Goal: Transaction & Acquisition: Download file/media

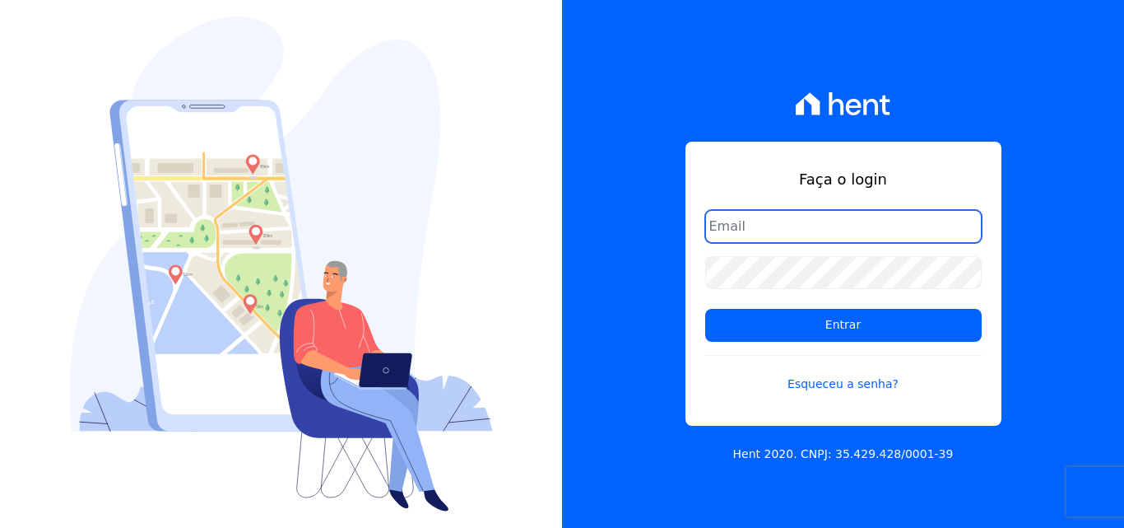
click at [747, 235] on input "email" at bounding box center [843, 226] width 277 height 33
type input "[PERSON_NAME][EMAIL_ADDRESS][PERSON_NAME][DOMAIN_NAME]"
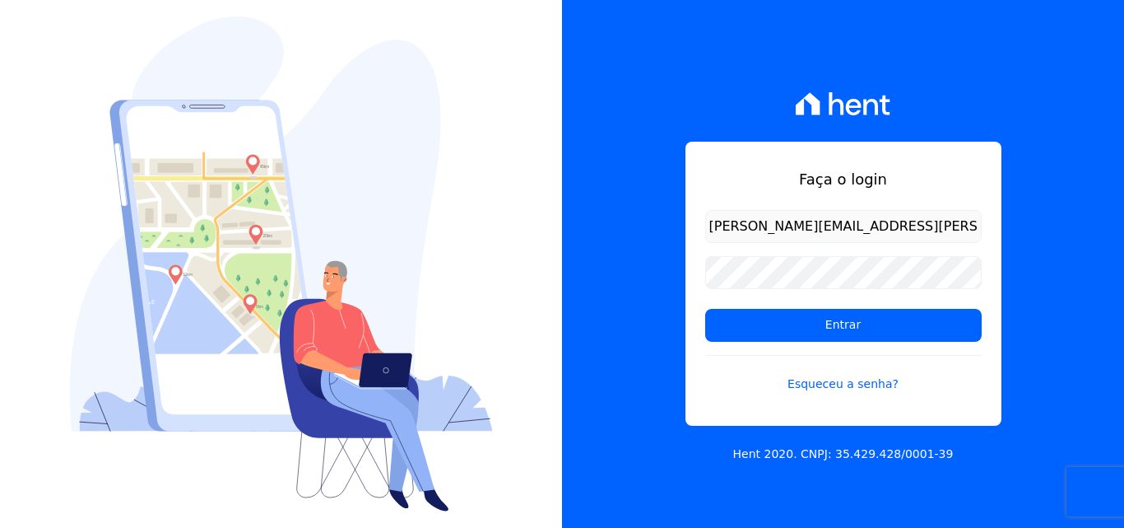
drag, startPoint x: 694, startPoint y: 265, endPoint x: 704, endPoint y: 270, distance: 11.0
click at [695, 265] on div "Faça o login ligia.dias@construtoralaterza.com.br Entrar Esqueceu a senha?" at bounding box center [844, 284] width 316 height 284
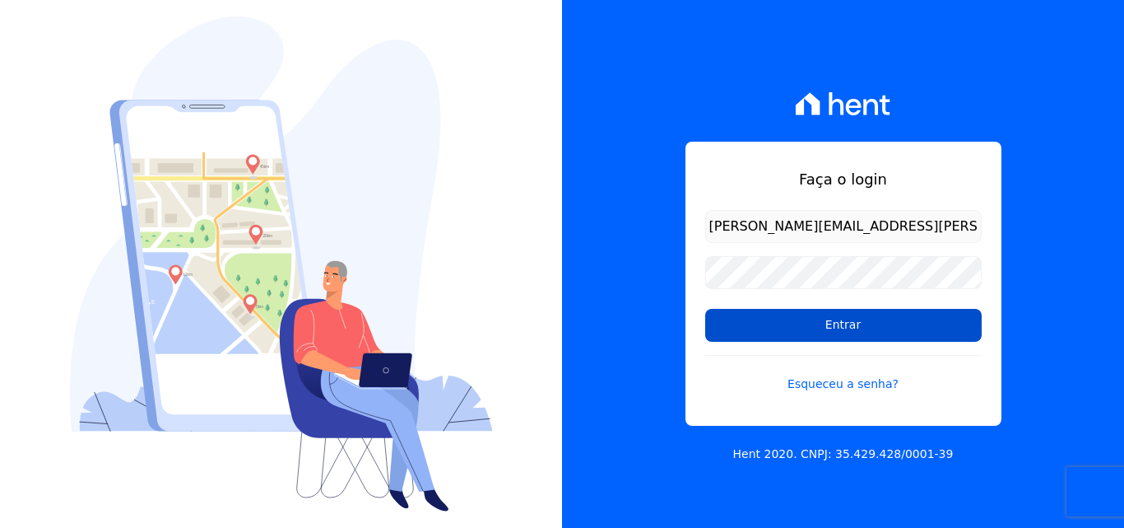
click at [736, 322] on input "Entrar" at bounding box center [843, 325] width 277 height 33
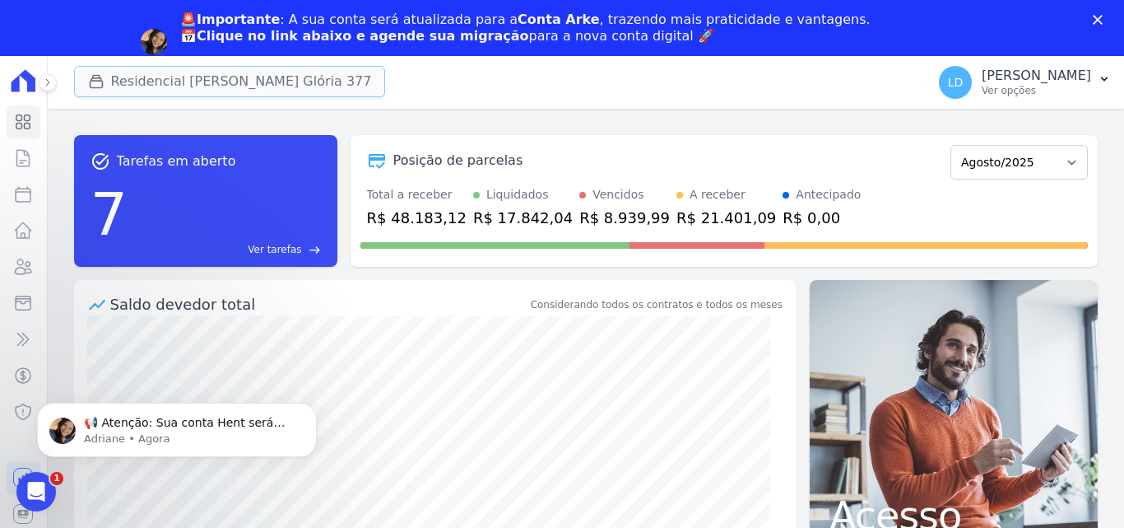
click at [198, 75] on button "Residencial [PERSON_NAME] Glória 377" at bounding box center [230, 81] width 312 height 31
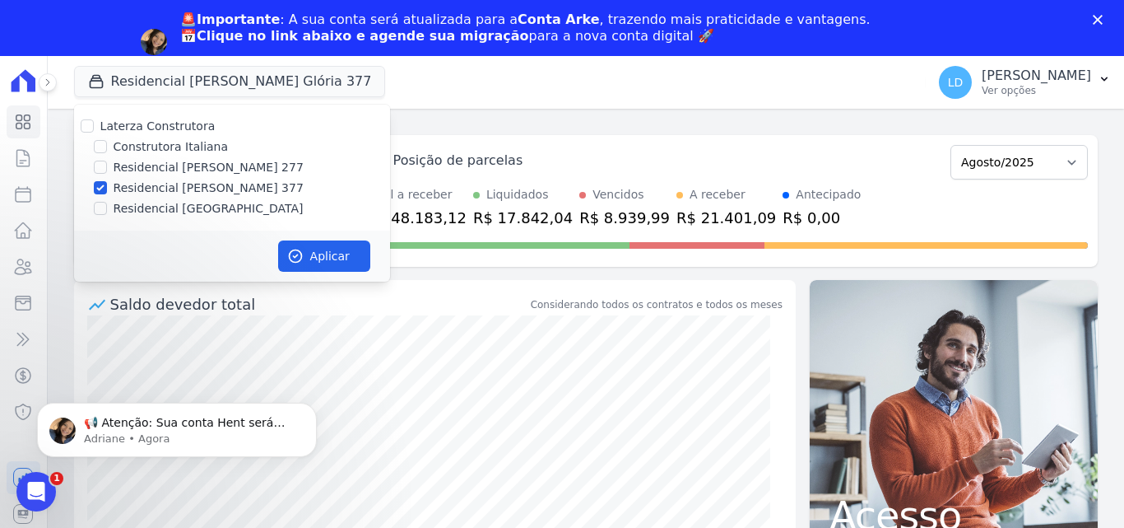
click at [165, 133] on label "Laterza Construtora" at bounding box center [157, 125] width 115 height 13
click at [94, 133] on input "Laterza Construtora" at bounding box center [87, 125] width 13 height 13
checkbox input "true"
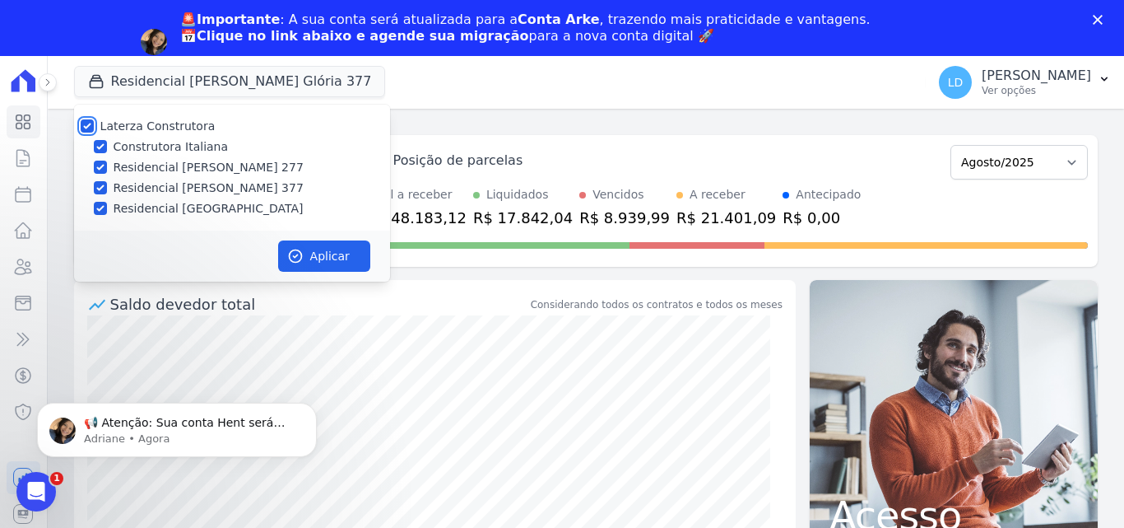
checkbox input "true"
click at [291, 246] on button "Aplicar" at bounding box center [324, 255] width 92 height 31
click at [179, 426] on p "📢 Atenção: Sua conta Hent será migrada para a Conta Arke! Estamos trazendo para…" at bounding box center [190, 423] width 212 height 16
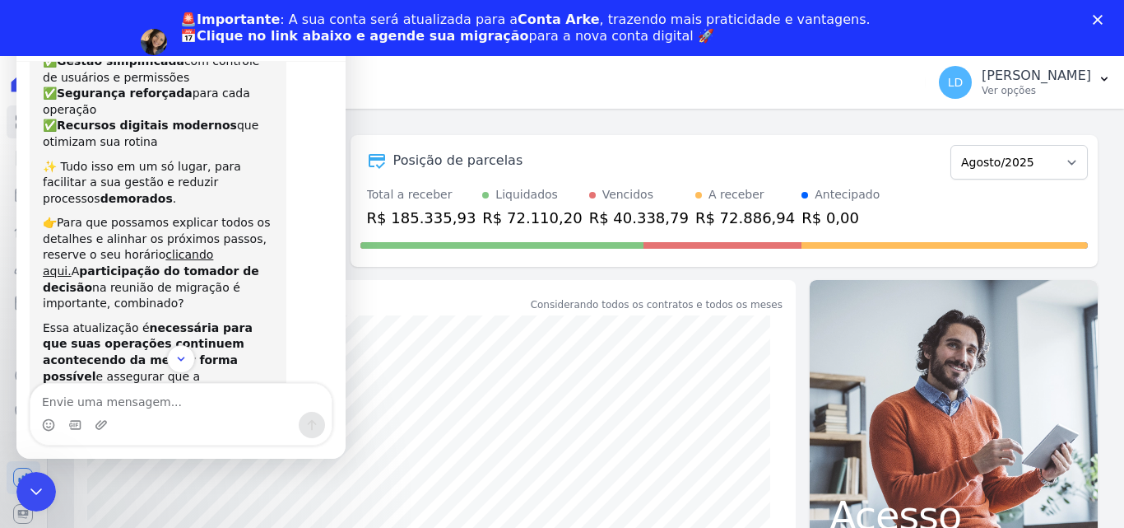
scroll to position [247, 0]
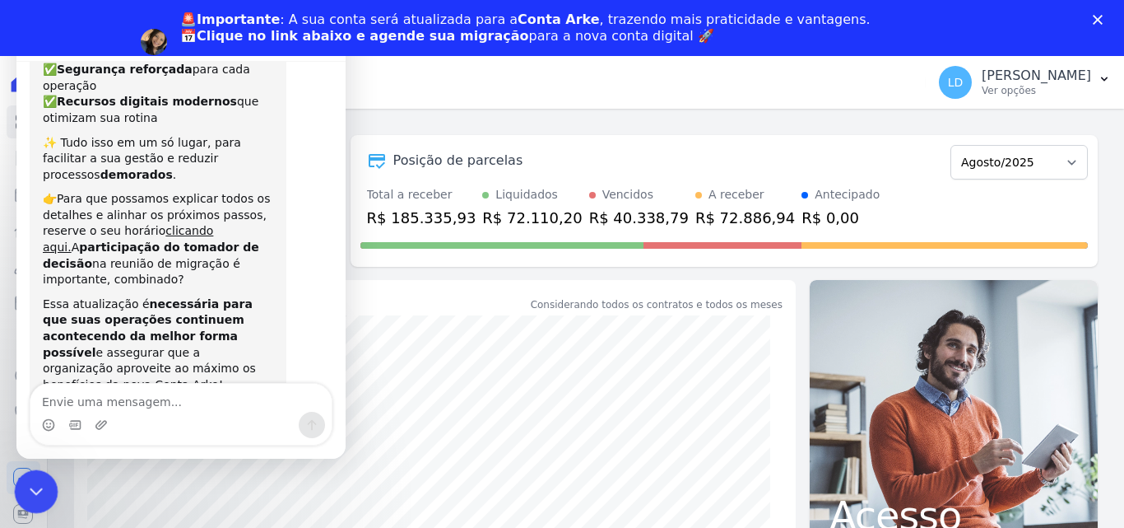
click at [40, 493] on icon "Encerramento do Messenger da Intercom" at bounding box center [34, 489] width 20 height 20
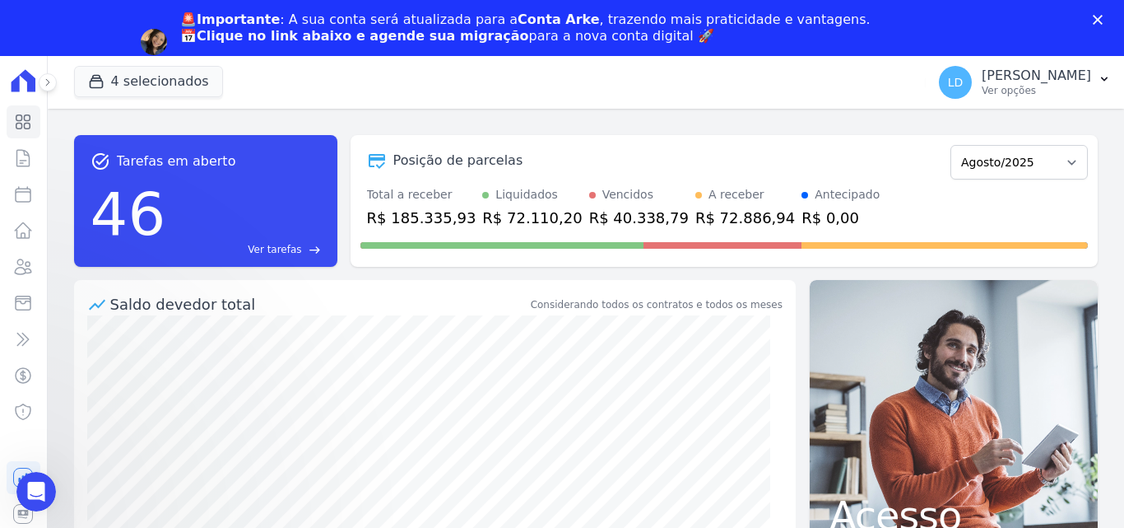
scroll to position [277, 0]
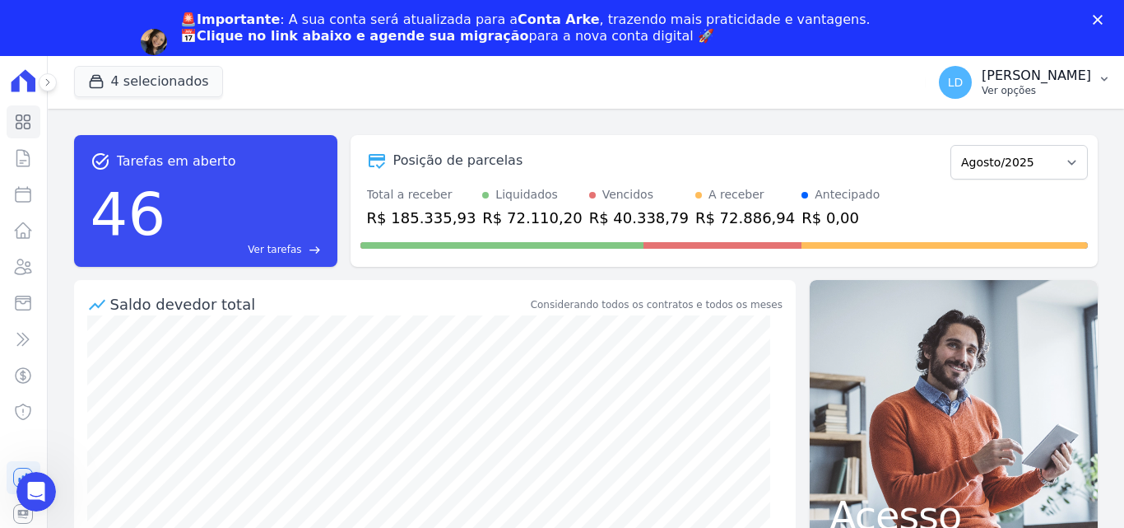
click at [1041, 100] on button "LD [PERSON_NAME] Ver opções" at bounding box center [1025, 82] width 198 height 46
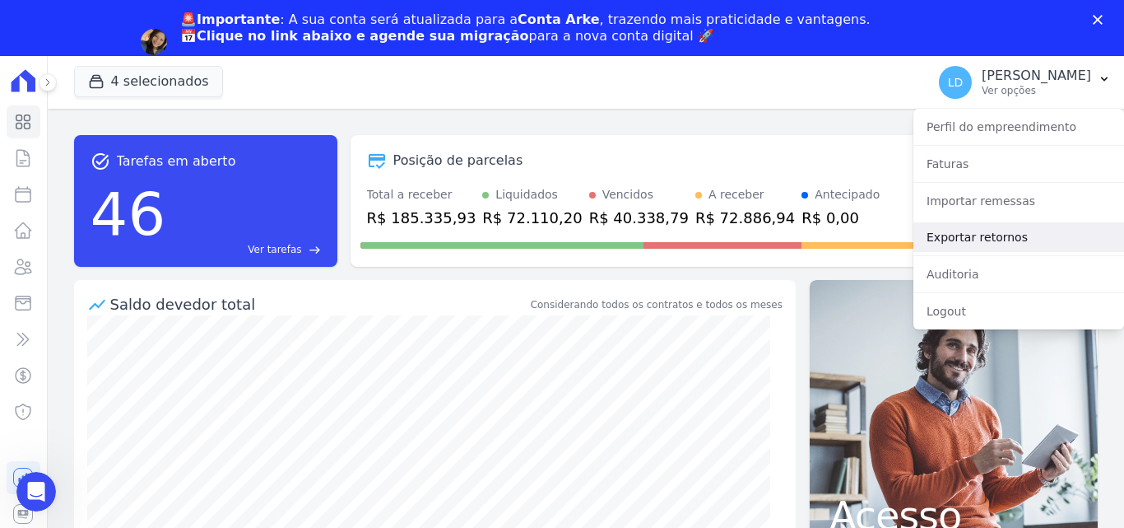
click at [976, 239] on link "Exportar retornos" at bounding box center [1019, 237] width 211 height 30
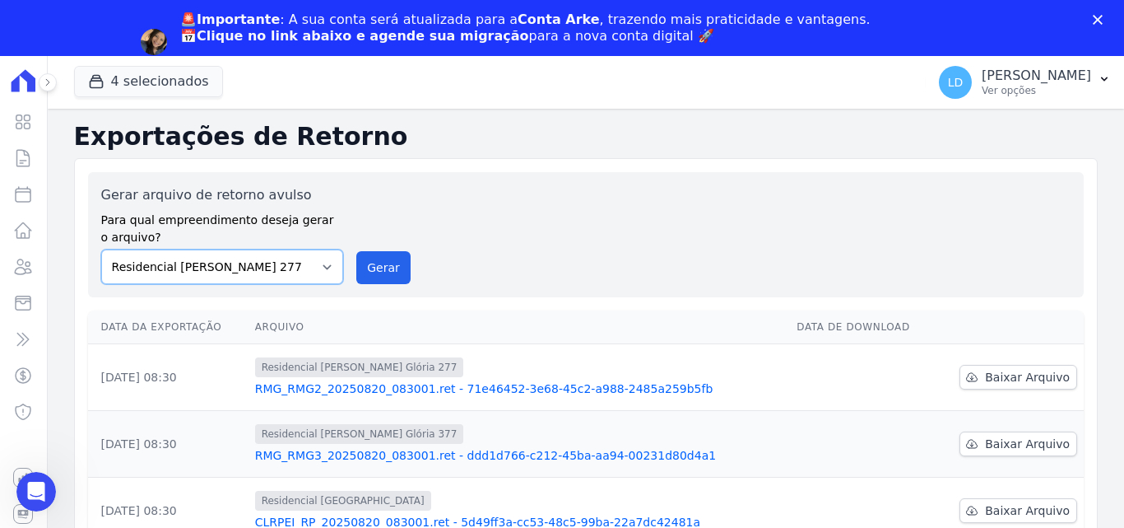
click at [227, 268] on select "Construtora Italiana Residencial [PERSON_NAME] 277 Residencial [PERSON_NAME][ST…" at bounding box center [222, 266] width 243 height 35
select select "29fc0423-bfd4-480a-835e-7e440cfe6eb8"
click at [101, 249] on select "Construtora Italiana Residencial [PERSON_NAME] 277 Residencial [PERSON_NAME][ST…" at bounding box center [222, 266] width 243 height 35
click at [363, 265] on button "Gerar" at bounding box center [383, 267] width 54 height 33
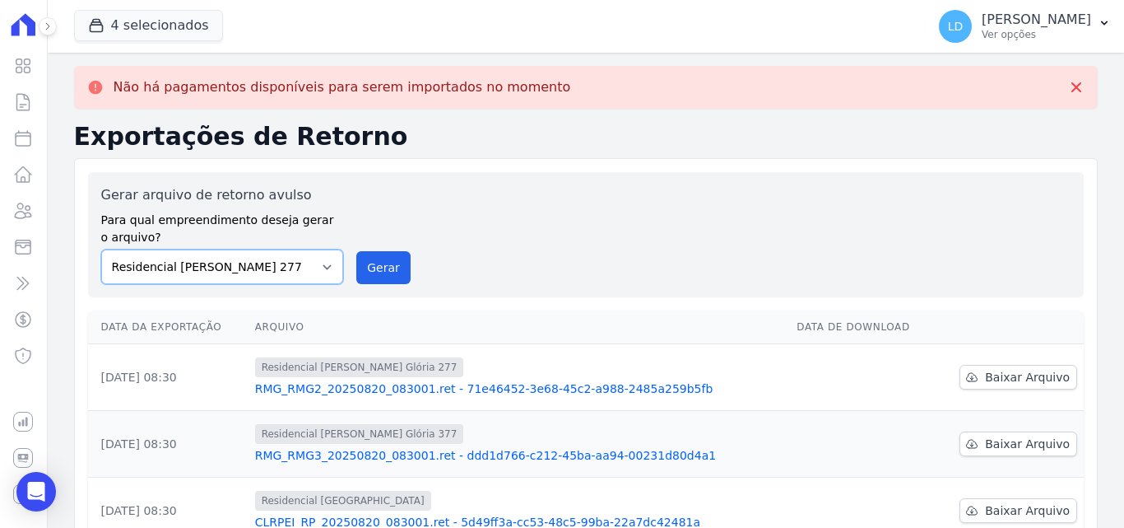
click at [277, 263] on select "Construtora Italiana Residencial [PERSON_NAME] 277 Residencial [PERSON_NAME][ST…" at bounding box center [222, 266] width 243 height 35
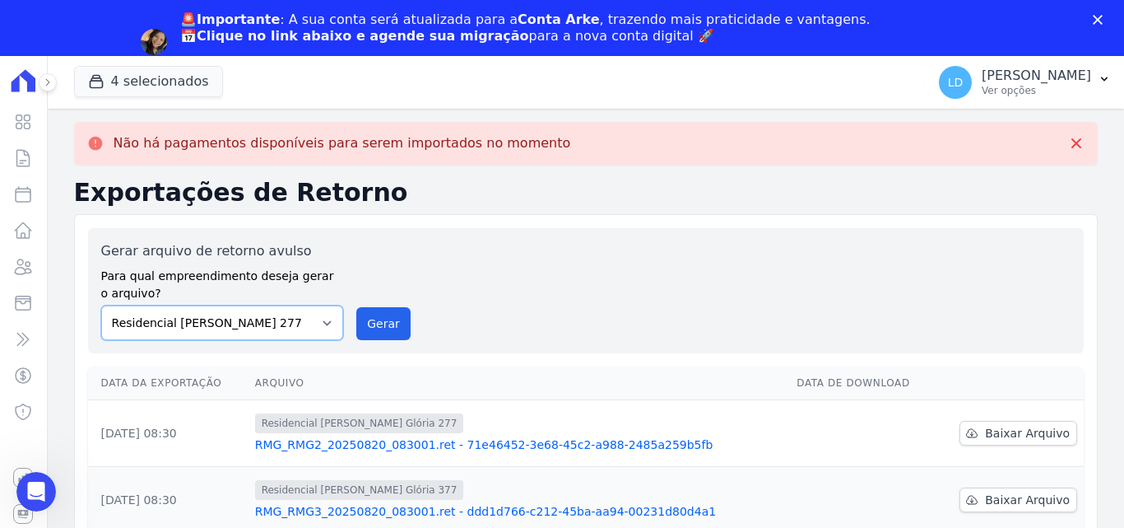
click at [101, 305] on select "Construtora Italiana Residencial [PERSON_NAME] 277 Residencial [PERSON_NAME][ST…" at bounding box center [222, 322] width 243 height 35
drag, startPoint x: 412, startPoint y: 311, endPoint x: 375, endPoint y: 323, distance: 39.0
click at [408, 312] on div "Gerar arquivo de retorno avulso Para qual empreendimento deseja gerar o arquivo…" at bounding box center [586, 290] width 970 height 99
click at [375, 323] on button "Gerar" at bounding box center [383, 323] width 54 height 33
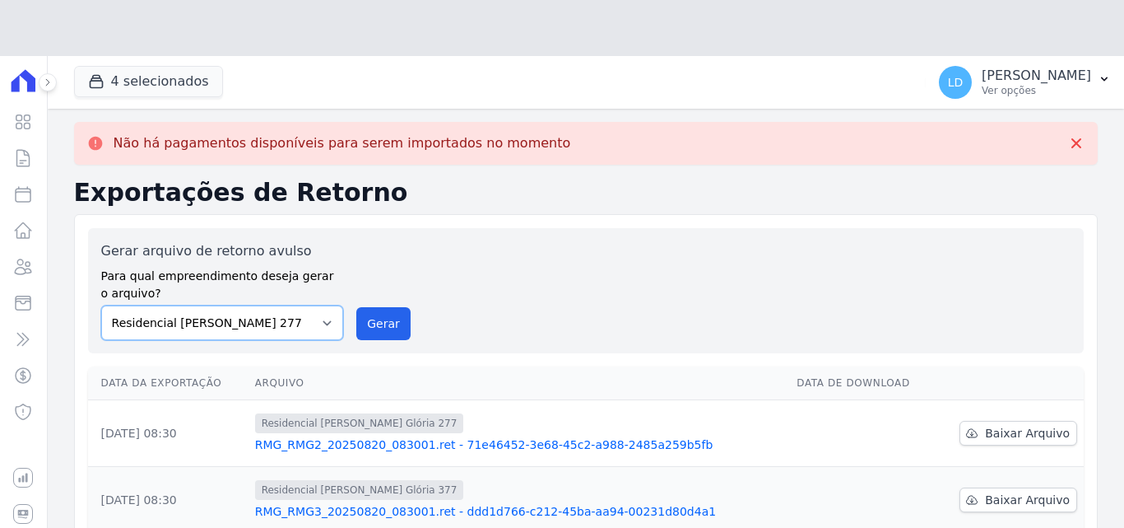
drag, startPoint x: 272, startPoint y: 277, endPoint x: 273, endPoint y: 325, distance: 48.6
click at [272, 277] on div "Gerar arquivo de retorno avulso Para qual empreendimento deseja gerar o arquivo…" at bounding box center [222, 290] width 243 height 99
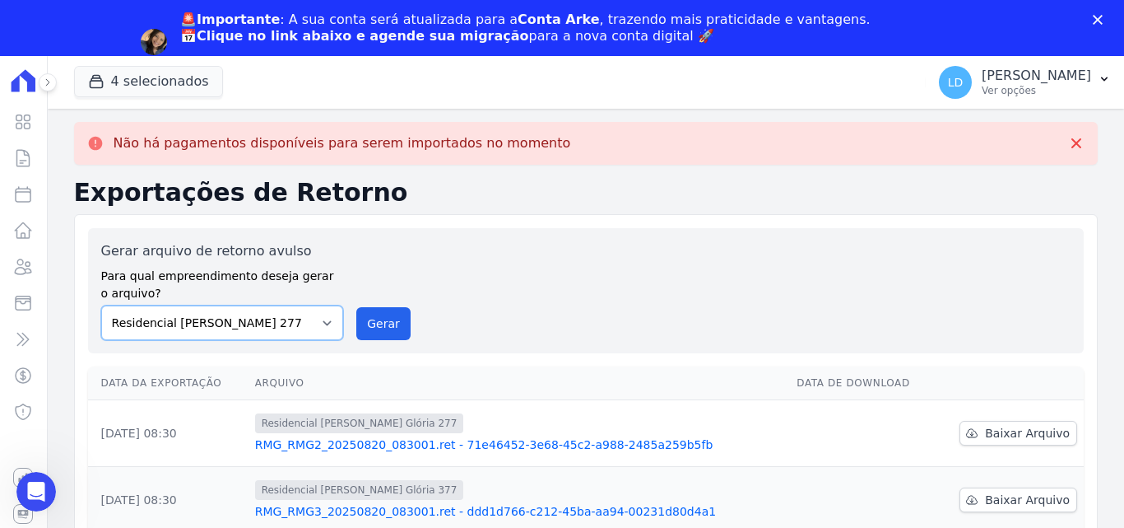
select select "0cd9190e-dfd9-46e5-afc8-7298ef4c0c2b"
click at [101, 305] on select "Construtora Italiana Residencial [PERSON_NAME] 277 Residencial [PERSON_NAME][ST…" at bounding box center [222, 322] width 243 height 35
click at [378, 328] on button "Gerar" at bounding box center [383, 323] width 54 height 33
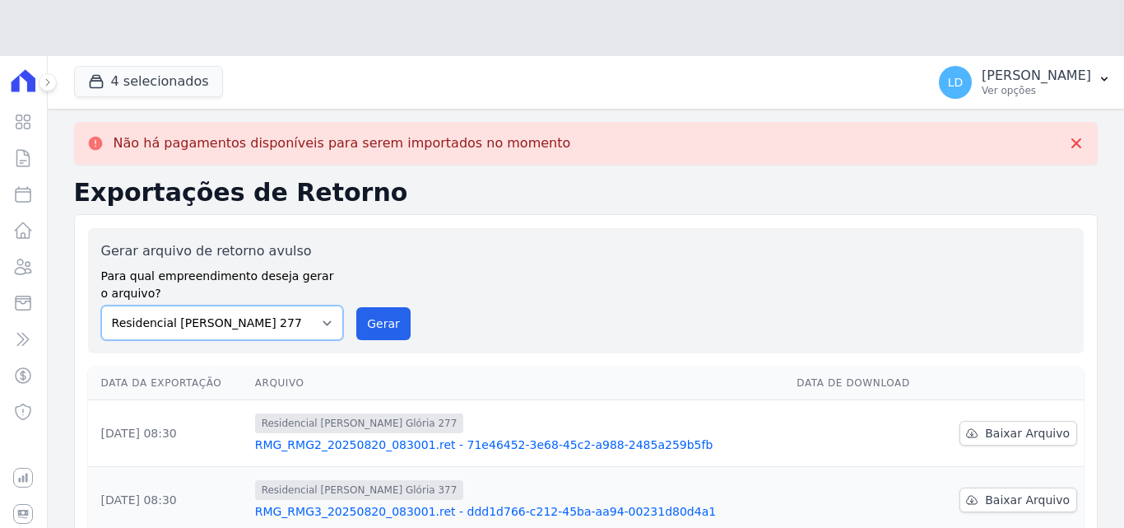
drag, startPoint x: 239, startPoint y: 262, endPoint x: 239, endPoint y: 294, distance: 32.1
click at [239, 262] on div "Gerar arquivo de retorno avulso Para qual empreendimento deseja gerar o arquivo…" at bounding box center [222, 290] width 243 height 99
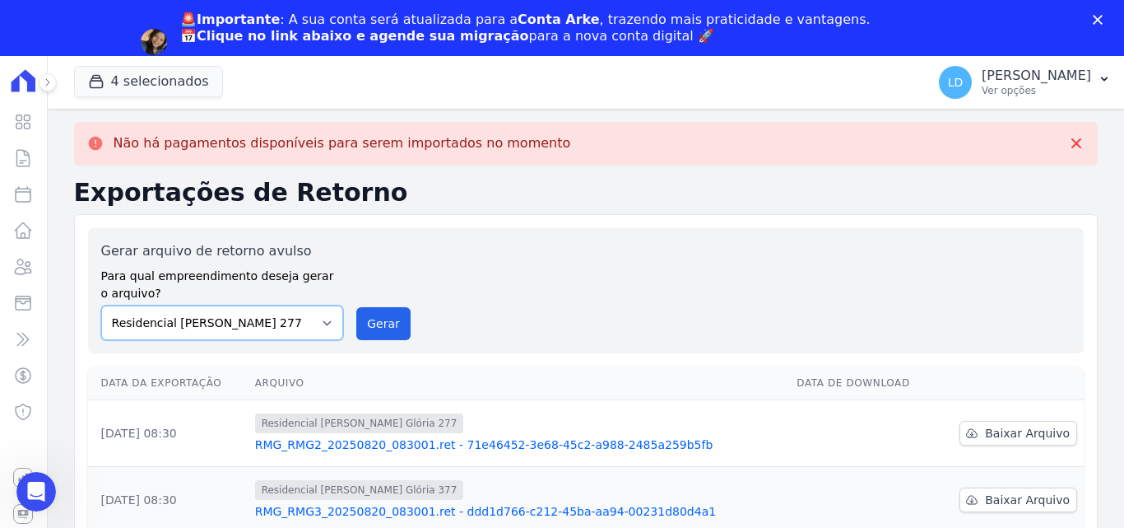
select select "6440c0a1-232b-4aa1-adfe-88cb95fffe46"
click at [101, 305] on select "Construtora Italiana Residencial [PERSON_NAME] 277 Residencial [PERSON_NAME][ST…" at bounding box center [222, 322] width 243 height 35
click at [362, 328] on button "Gerar" at bounding box center [383, 323] width 54 height 33
drag, startPoint x: 1029, startPoint y: 91, endPoint x: 1002, endPoint y: 184, distance: 96.9
click at [1027, 92] on p "Ver opções" at bounding box center [1036, 90] width 109 height 13
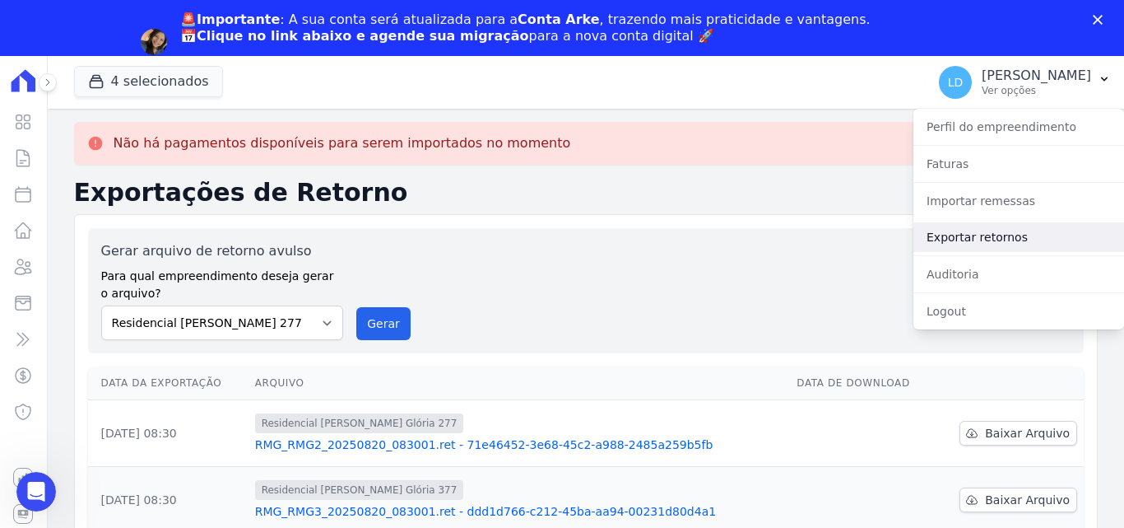
click at [998, 244] on link "Exportar retornos" at bounding box center [1019, 237] width 211 height 30
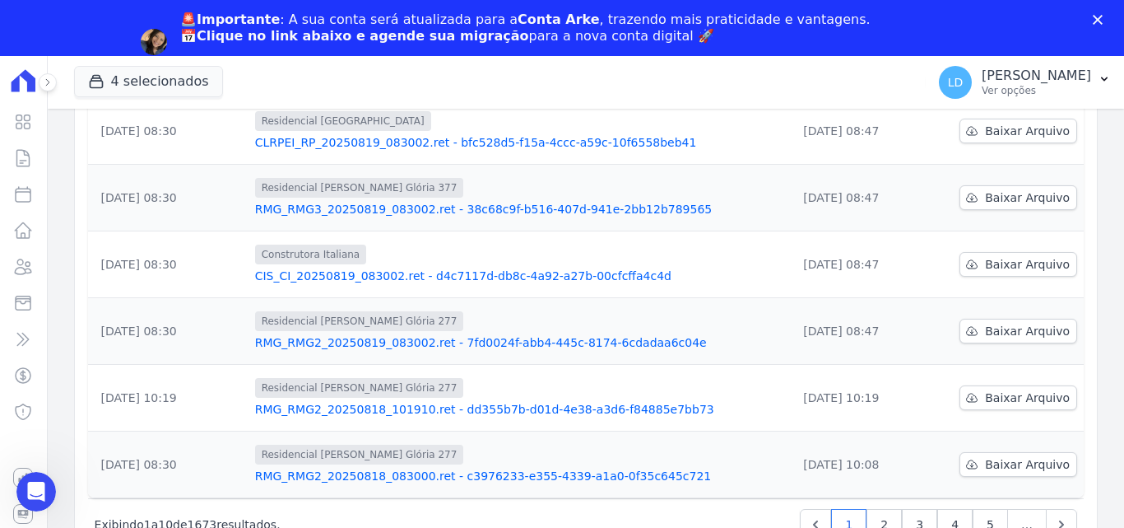
scroll to position [184, 0]
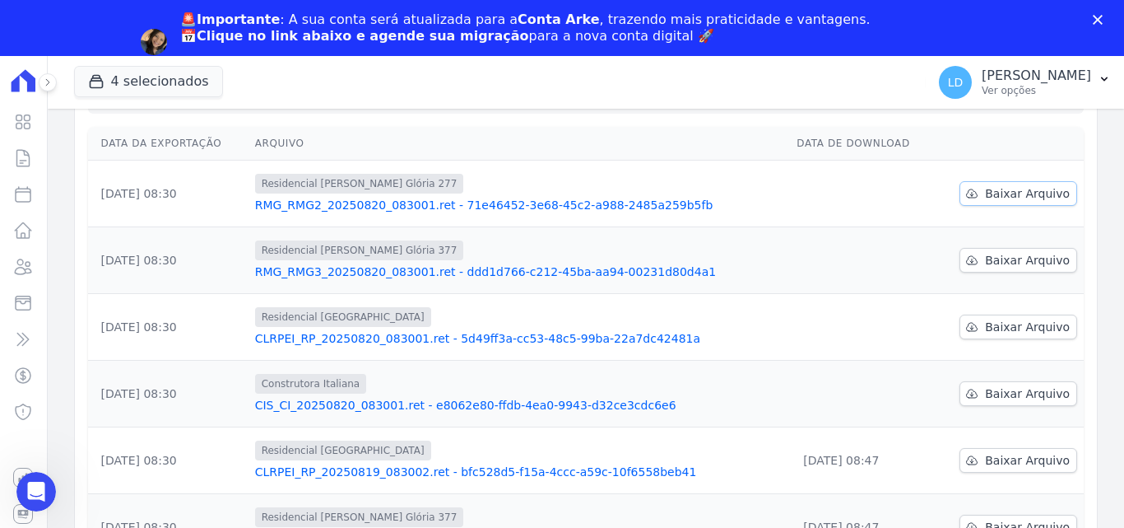
click at [1005, 200] on span "Baixar Arquivo" at bounding box center [1027, 193] width 85 height 16
click at [1016, 265] on span "Baixar Arquivo" at bounding box center [1027, 260] width 85 height 16
click at [993, 320] on span "Baixar Arquivo" at bounding box center [1027, 327] width 85 height 16
click at [1033, 393] on span "Baixar Arquivo" at bounding box center [1027, 393] width 85 height 16
click at [1047, 94] on p "Ver opções" at bounding box center [1036, 90] width 109 height 13
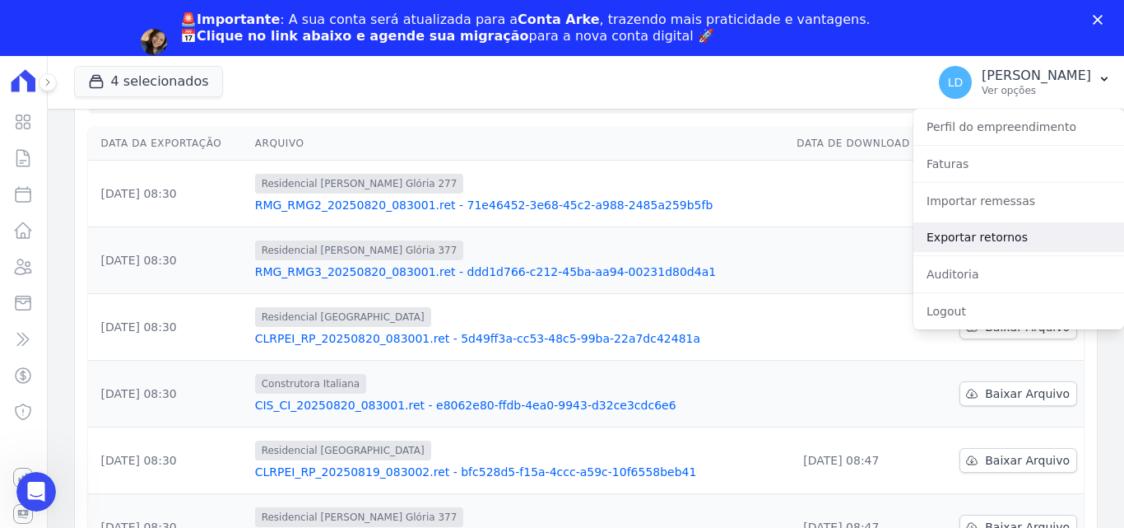
drag, startPoint x: 978, startPoint y: 258, endPoint x: 979, endPoint y: 245, distance: 12.4
click at [978, 255] on div "Perfil do empreendimento Faturas Importar remessas Exportar retornos [GEOGRAPHI…" at bounding box center [1019, 219] width 211 height 221
click at [979, 244] on link "Exportar retornos" at bounding box center [1019, 237] width 211 height 30
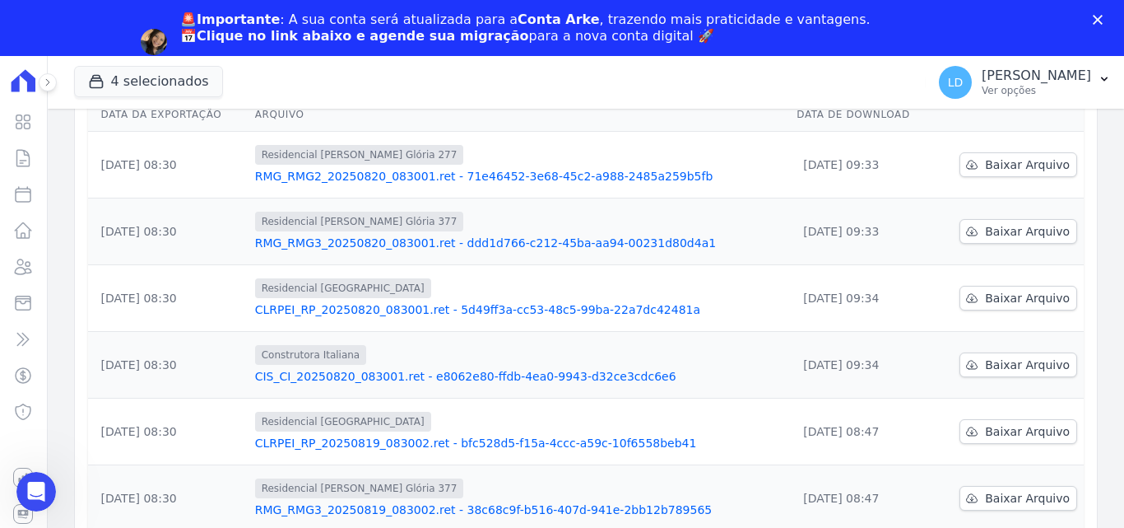
scroll to position [247, 0]
